Goal: Transaction & Acquisition: Purchase product/service

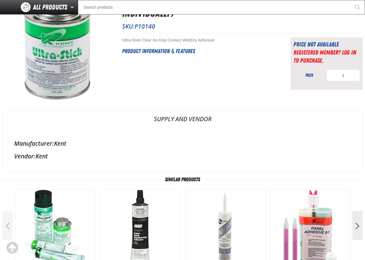
scroll to position [58, 0]
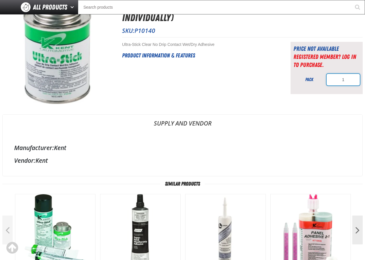
click at [346, 79] on input "1" at bounding box center [343, 80] width 33 height 12
type input "5"
click at [332, 104] on div "Ultra-Stick Clear No Drip Contact Wet/Dry Adhesive (Sold Individually) SKU: P10…" at bounding box center [182, 157] width 360 height 324
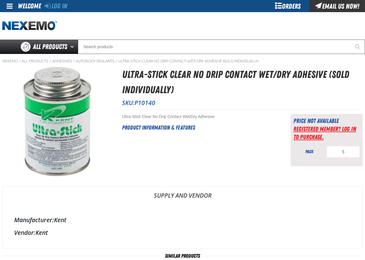
scroll to position [29, 0]
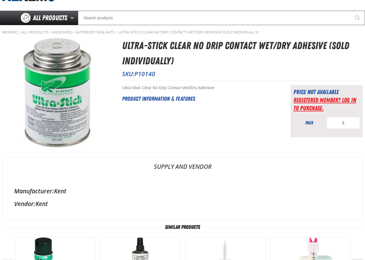
click at [316, 100] on link "Registered Member? Log In to purchase." at bounding box center [325, 103] width 63 height 15
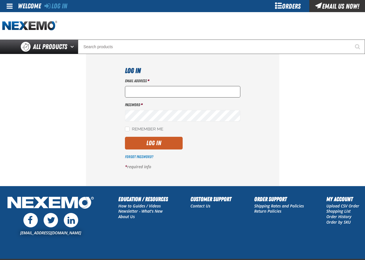
click at [150, 90] on input "Email Address *" at bounding box center [182, 92] width 115 height 12
type input "Ryan_dake@napastore.com"
